Goal: Information Seeking & Learning: Find specific page/section

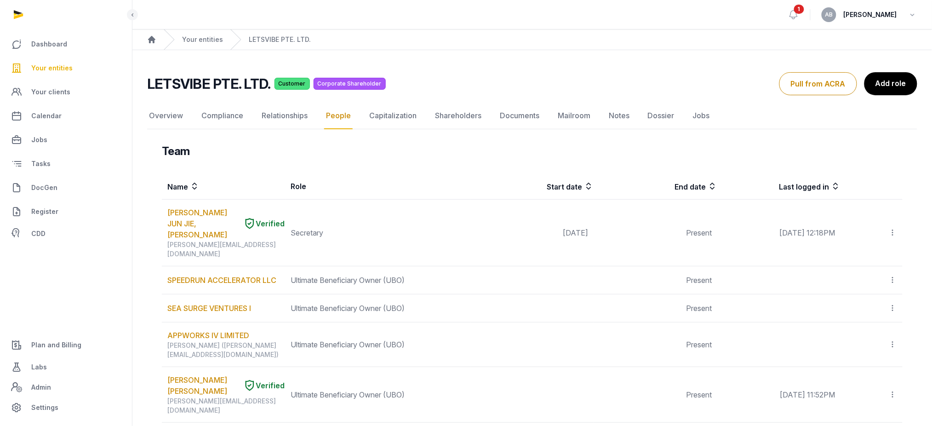
click at [69, 72] on span "Your entities" at bounding box center [51, 68] width 41 height 11
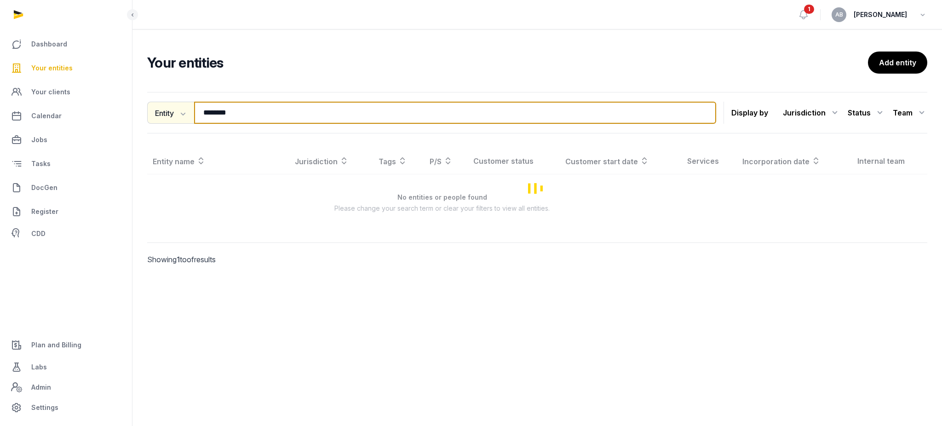
drag, startPoint x: 241, startPoint y: 113, endPoint x: 150, endPoint y: 103, distance: 91.6
click at [151, 103] on div "Entity Entity People Tags Services ******** Search" at bounding box center [431, 113] width 569 height 22
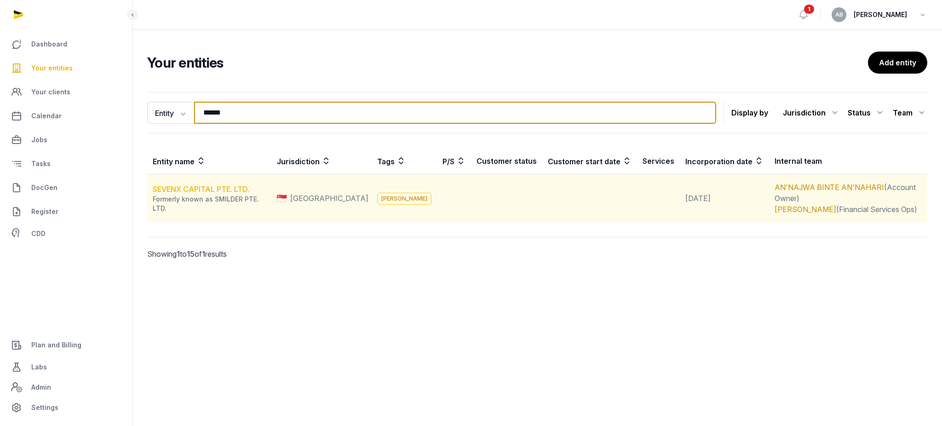
type input "******"
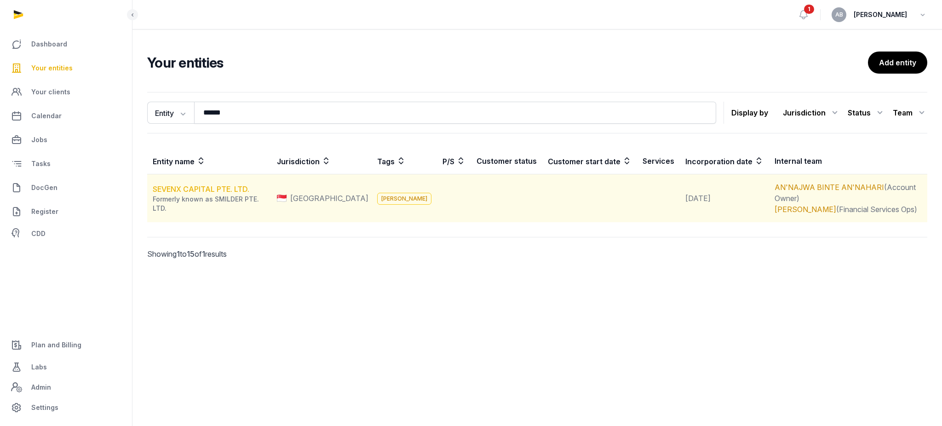
click at [168, 184] on link "SEVENX CAPITAL PTE. LTD." at bounding box center [201, 188] width 97 height 9
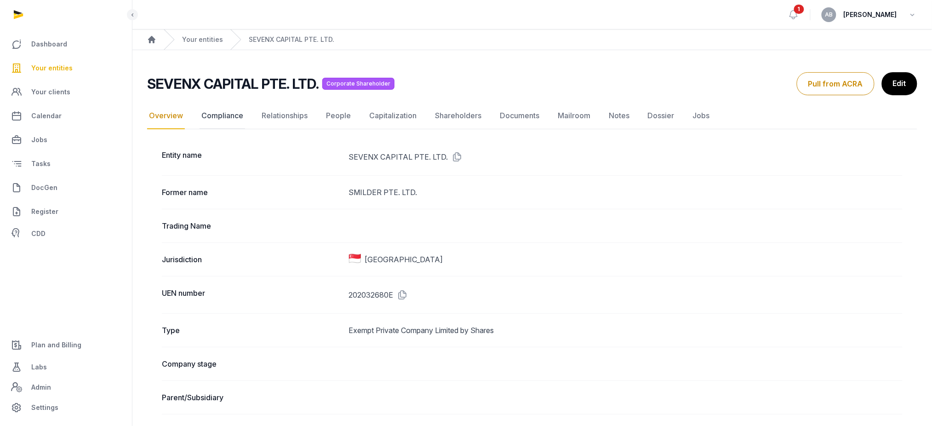
click at [231, 116] on link "Compliance" at bounding box center [223, 116] width 46 height 27
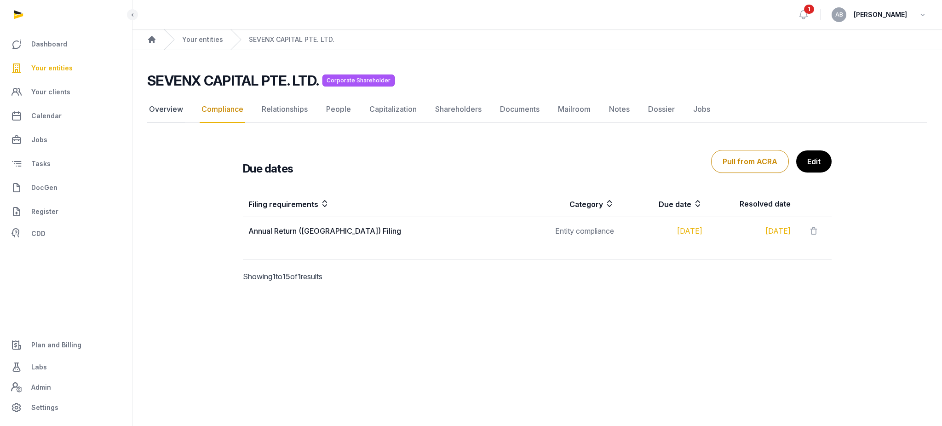
click at [178, 120] on link "Overview" at bounding box center [166, 109] width 38 height 27
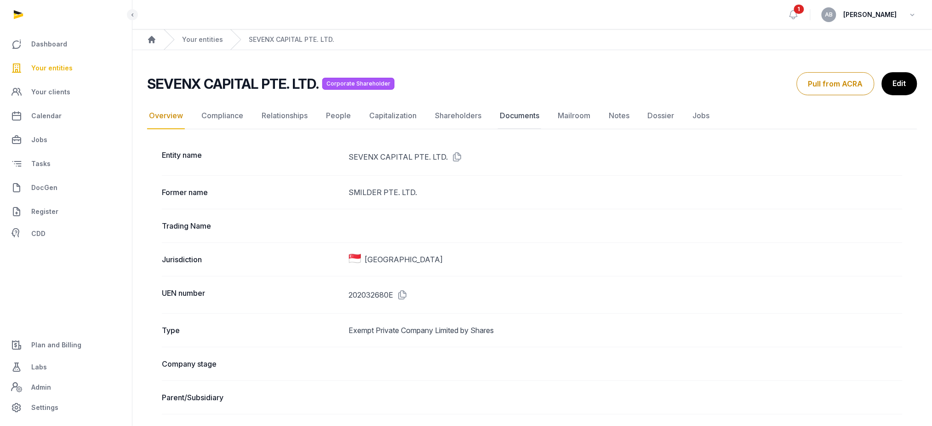
click at [514, 110] on link "Documents" at bounding box center [519, 116] width 43 height 27
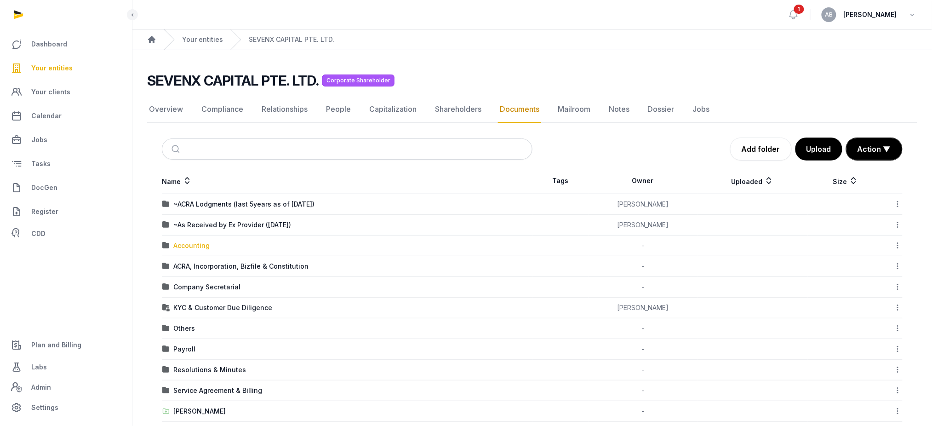
click at [187, 247] on div "Accounting" at bounding box center [191, 245] width 36 height 9
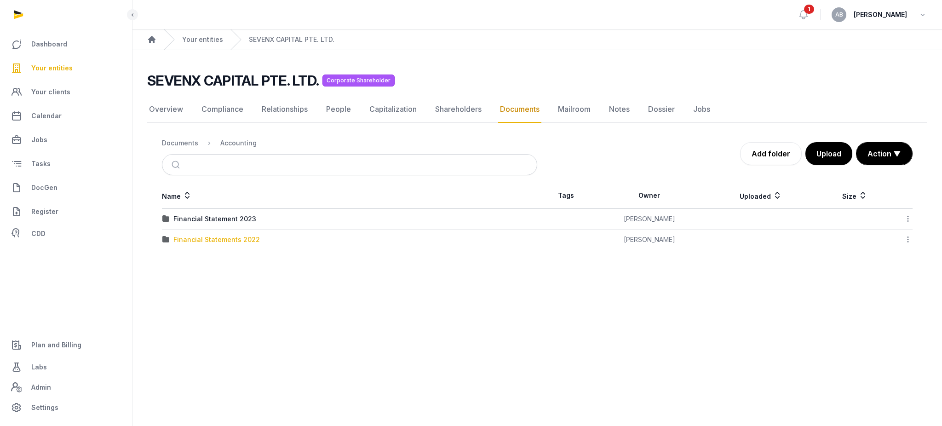
click at [189, 243] on div "Financial Statements 2022" at bounding box center [216, 239] width 86 height 9
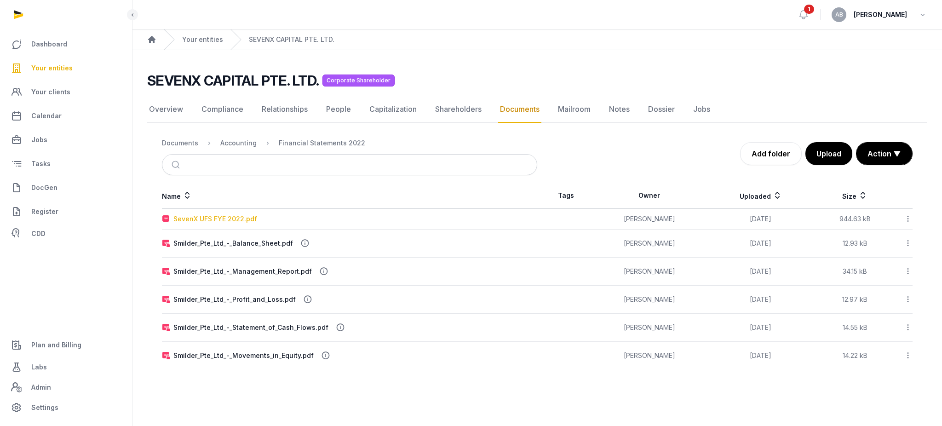
click at [218, 220] on div "SevenX UFS FYE 2022.pdf" at bounding box center [215, 218] width 84 height 9
